Goal: Task Accomplishment & Management: Use online tool/utility

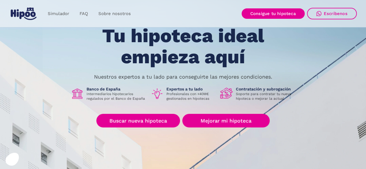
scroll to position [30, 0]
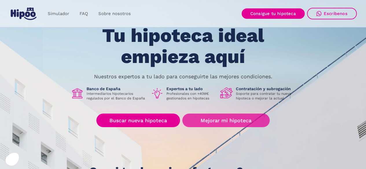
click at [224, 120] on link "Mejorar mi hipoteca" at bounding box center [225, 121] width 87 height 14
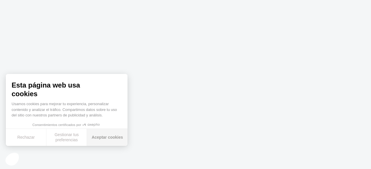
click at [117, 141] on button "Aceptar cookies" at bounding box center [107, 137] width 41 height 17
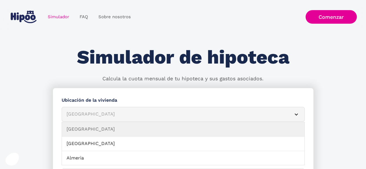
click at [105, 113] on div "[GEOGRAPHIC_DATA]" at bounding box center [176, 114] width 219 height 7
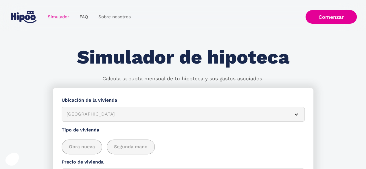
click at [105, 113] on div "Albacete" at bounding box center [176, 114] width 219 height 7
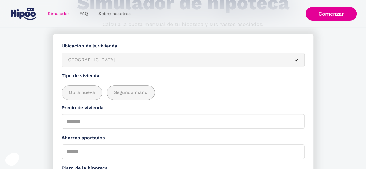
scroll to position [54, 0]
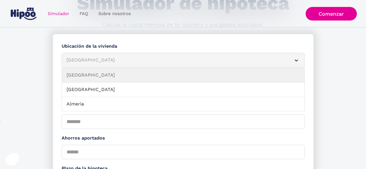
click at [106, 60] on div "Albacete" at bounding box center [176, 60] width 219 height 7
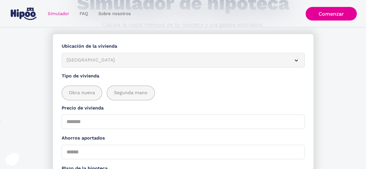
click at [106, 61] on div "Albacete" at bounding box center [176, 60] width 219 height 7
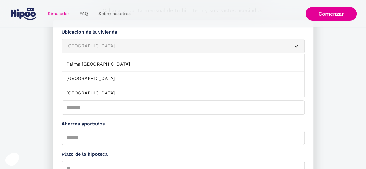
scroll to position [458, 0]
click link "Palma Mallorca" at bounding box center [183, 93] width 243 height 14
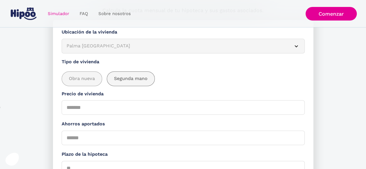
click at [126, 76] on span "Segunda mano" at bounding box center [131, 78] width 34 height 7
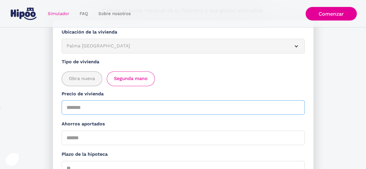
click at [73, 107] on input "Precio de vivienda" at bounding box center [183, 107] width 243 height 14
type input "*"
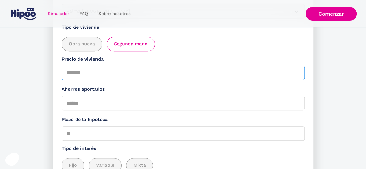
scroll to position [104, 0]
click at [98, 71] on input "Precio de vivienda" at bounding box center [183, 72] width 243 height 14
type input "******"
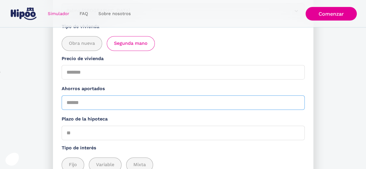
click at [92, 108] on input "Ahorros aportados" at bounding box center [183, 103] width 243 height 14
type input "*****"
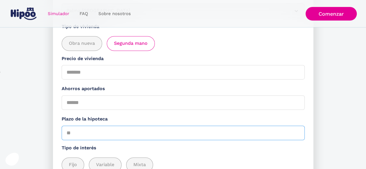
click at [80, 137] on input "Plazo de la hipoteca" at bounding box center [183, 133] width 243 height 14
type input "**"
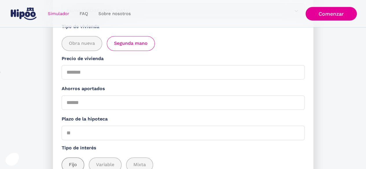
click at [73, 162] on span "Fijo" at bounding box center [73, 165] width 8 height 7
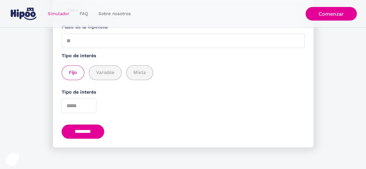
scroll to position [196, 0]
click at [90, 136] on input "********" at bounding box center [83, 132] width 43 height 14
